Goal: Information Seeking & Learning: Learn about a topic

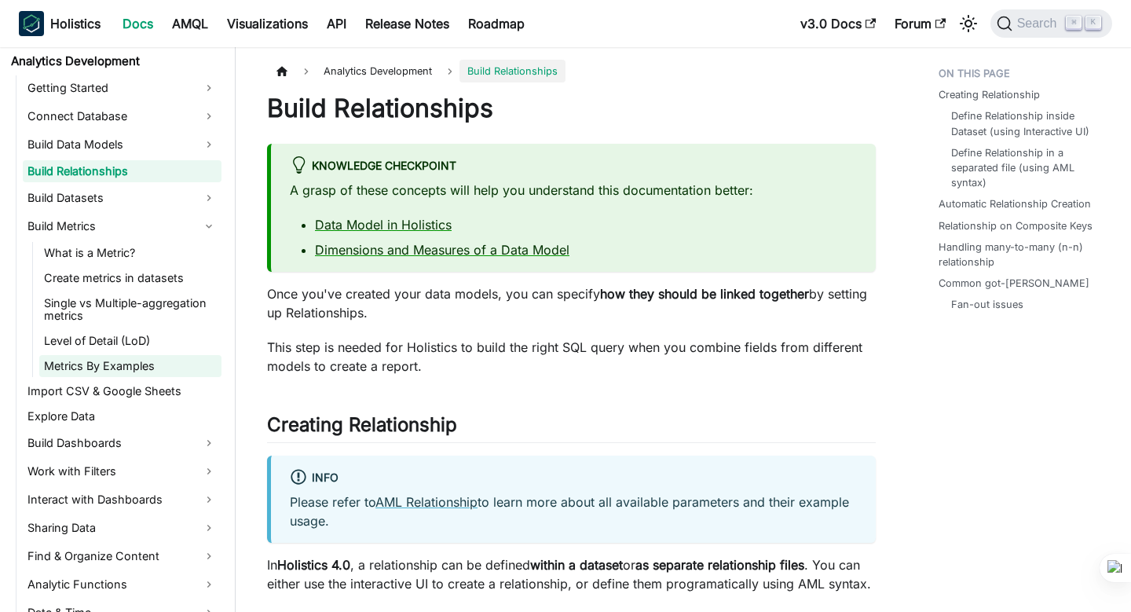
click at [144, 363] on link "Metrics By Examples" at bounding box center [130, 366] width 182 height 22
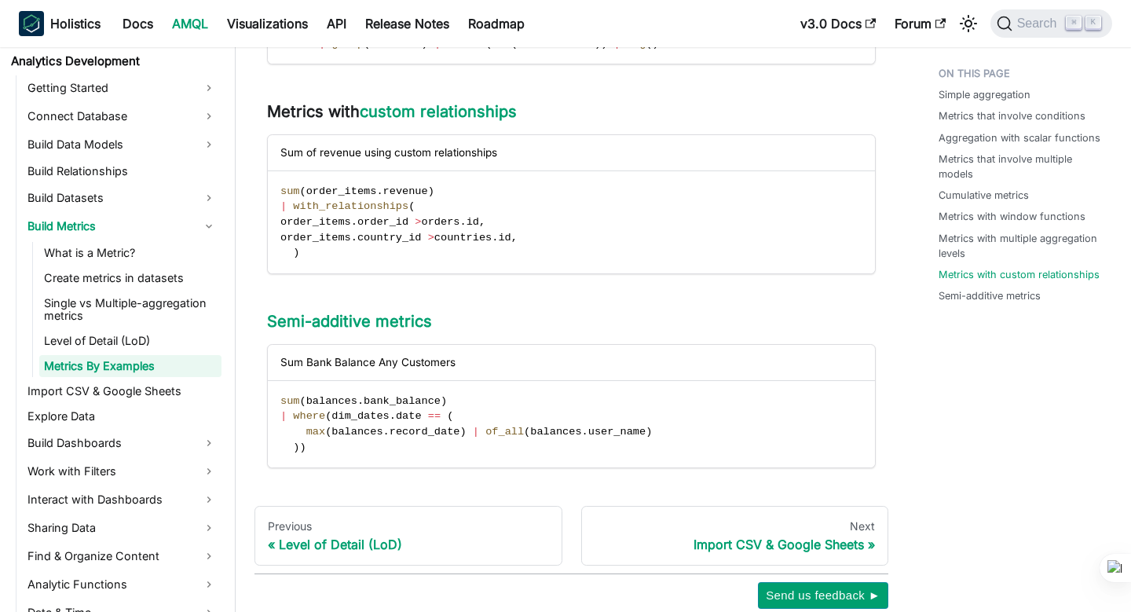
scroll to position [2077, 0]
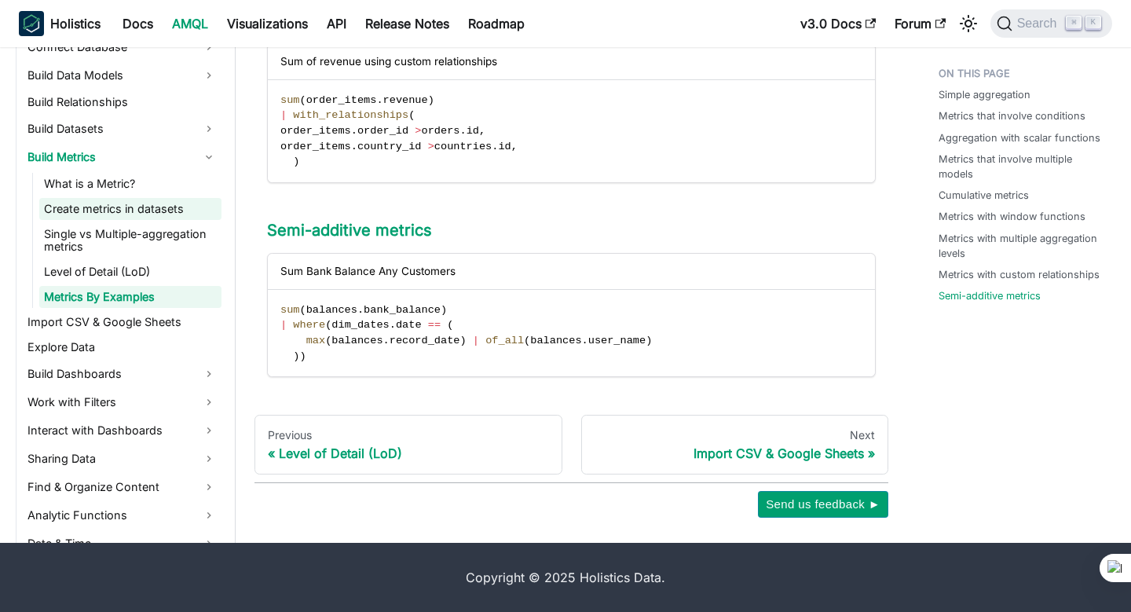
click at [156, 212] on link "Create metrics in datasets" at bounding box center [130, 209] width 182 height 22
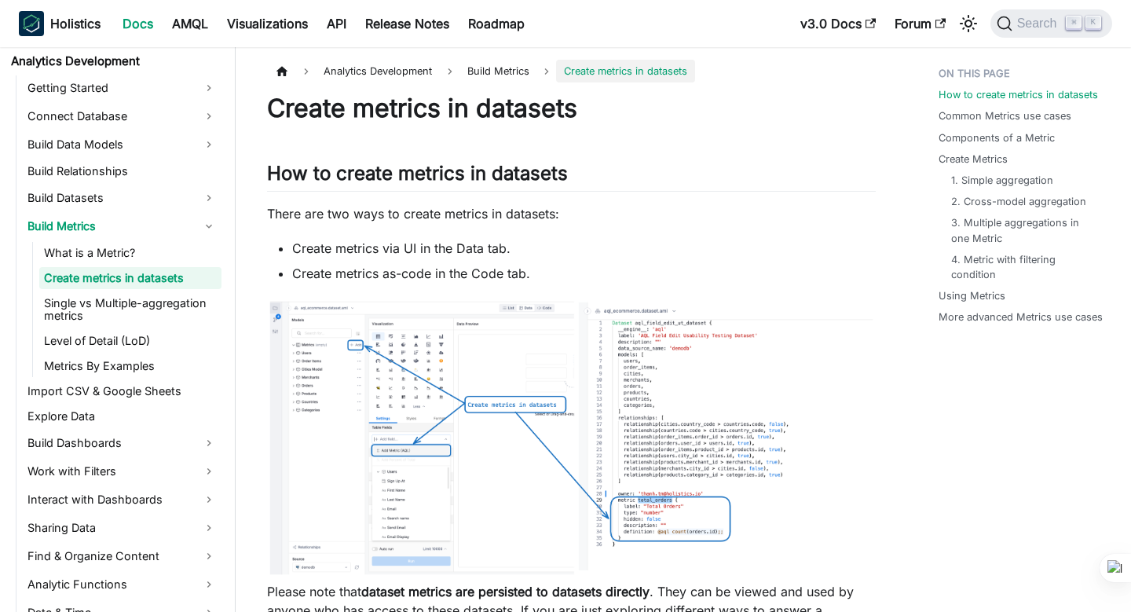
click at [347, 420] on img at bounding box center [571, 437] width 609 height 278
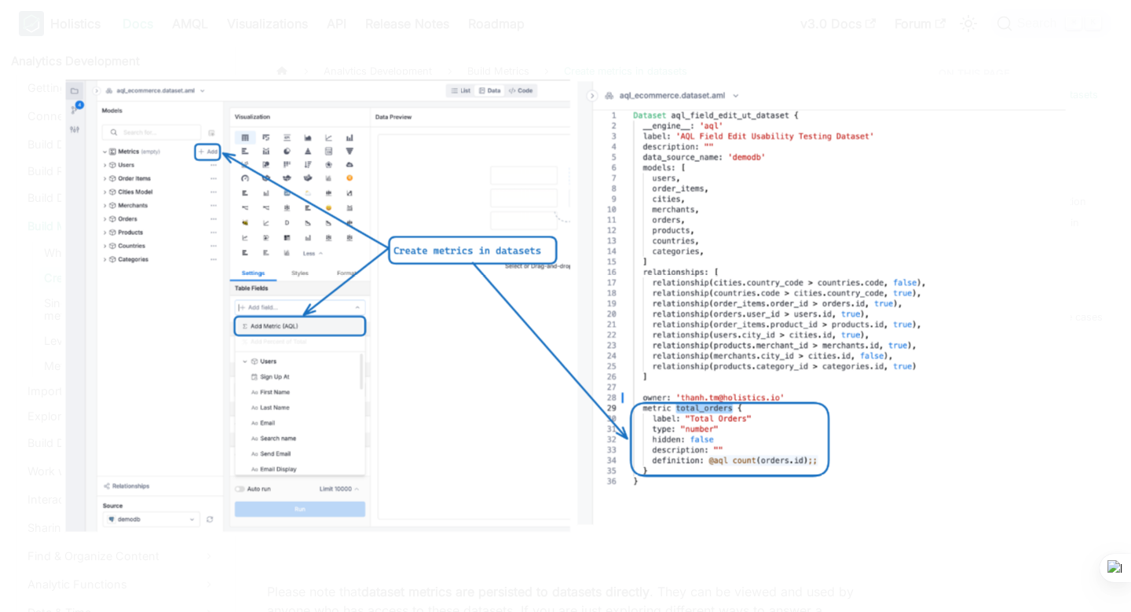
click at [183, 49] on div at bounding box center [565, 306] width 1131 height 612
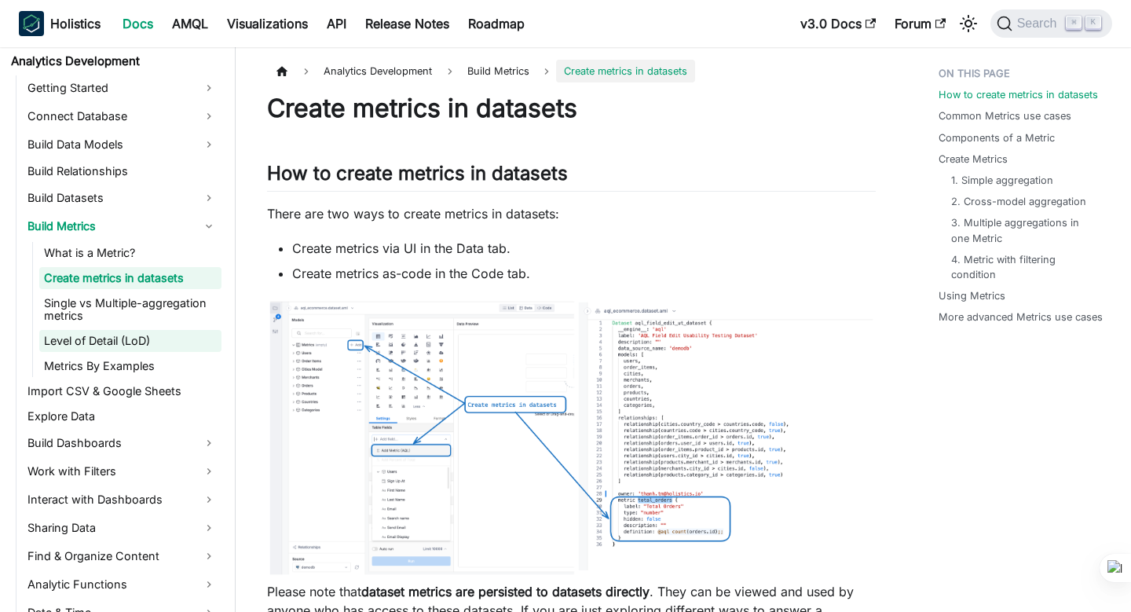
click at [103, 349] on link "Level of Detail (LoD)" at bounding box center [130, 341] width 182 height 22
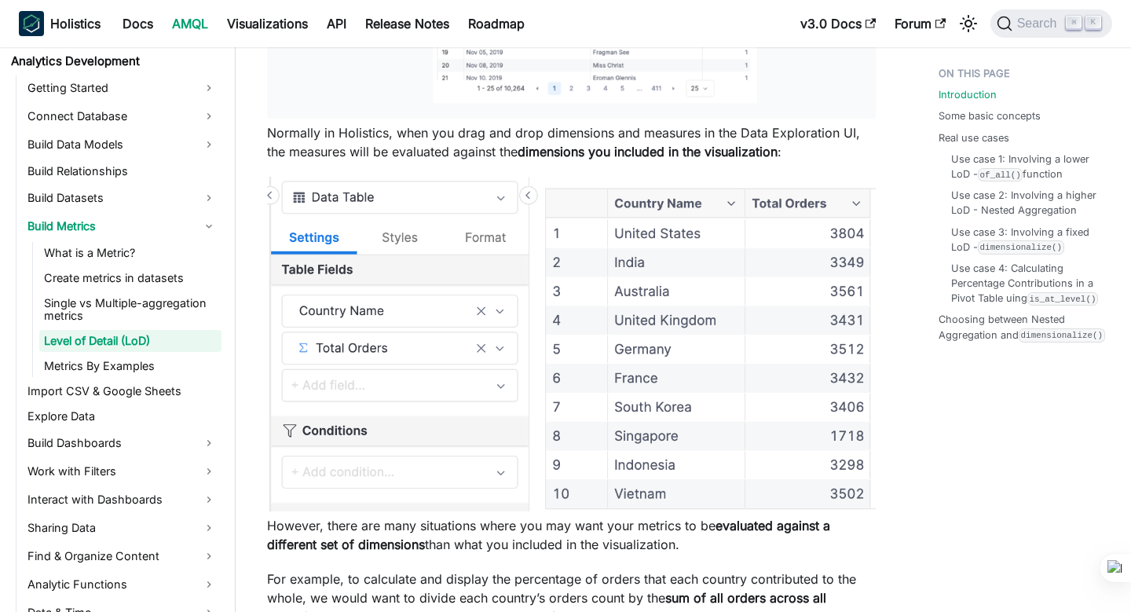
scroll to position [950, 0]
